Goal: Information Seeking & Learning: Learn about a topic

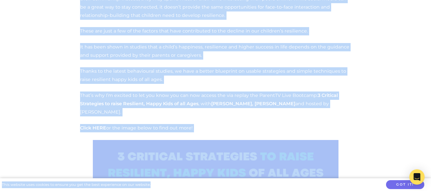
scroll to position [658, 0]
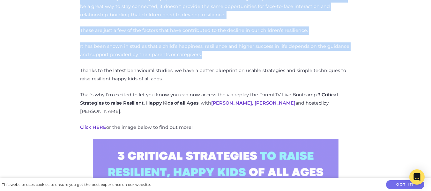
drag, startPoint x: 82, startPoint y: 29, endPoint x: 208, endPoint y: 44, distance: 127.2
drag, startPoint x: 197, startPoint y: 43, endPoint x: 206, endPoint y: 46, distance: 10.1
click at [206, 46] on p "It has been shown in studies that a child’s happiness, resilience and higher su…" at bounding box center [215, 50] width 271 height 17
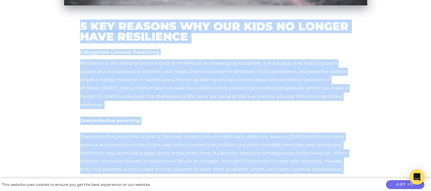
scroll to position [242, 0]
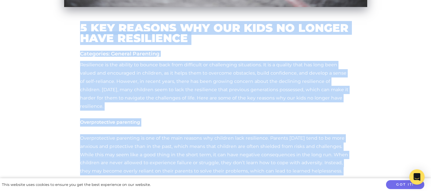
drag, startPoint x: 173, startPoint y: 72, endPoint x: 78, endPoint y: 28, distance: 104.5
copy div "5 Key Reasons Why our Kids No Longer Have Resilience Categories: General Parent…"
